Goal: Use online tool/utility: Utilize a website feature to perform a specific function

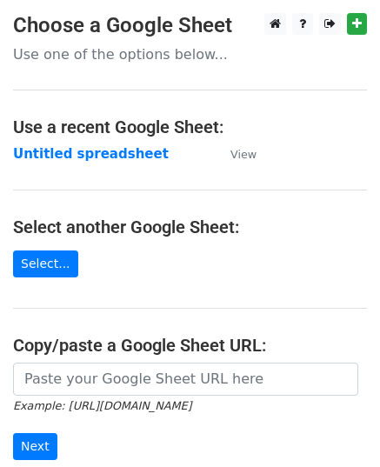
click at [57, 399] on small "Example: [URL][DOMAIN_NAME]" at bounding box center [102, 405] width 178 height 13
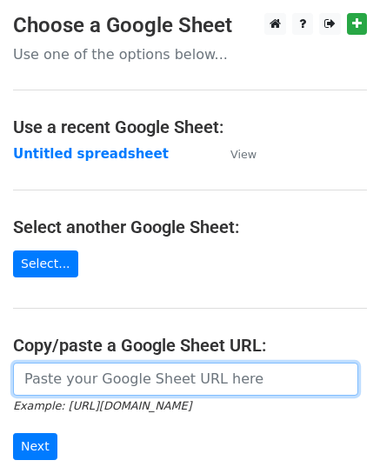
click at [51, 380] on input "url" at bounding box center [185, 379] width 345 height 33
paste input "[URL][DOMAIN_NAME]"
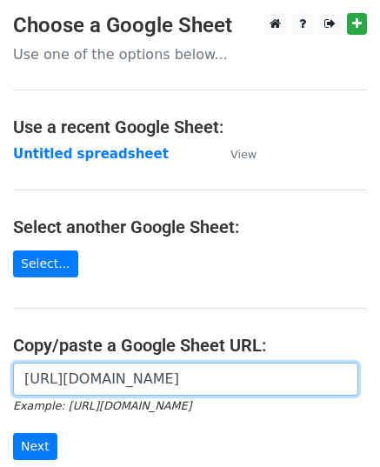
scroll to position [0, 390]
type input "[URL][DOMAIN_NAME]"
click at [13, 433] on input "Next" at bounding box center [35, 446] width 44 height 27
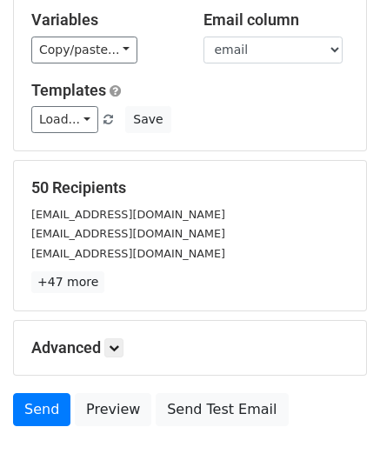
scroll to position [205, 0]
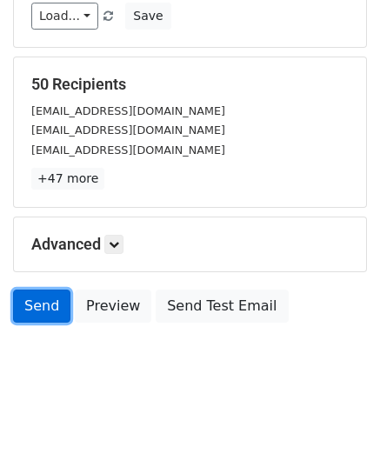
click at [35, 311] on link "Send" at bounding box center [41, 306] width 57 height 33
